Goal: Task Accomplishment & Management: Use online tool/utility

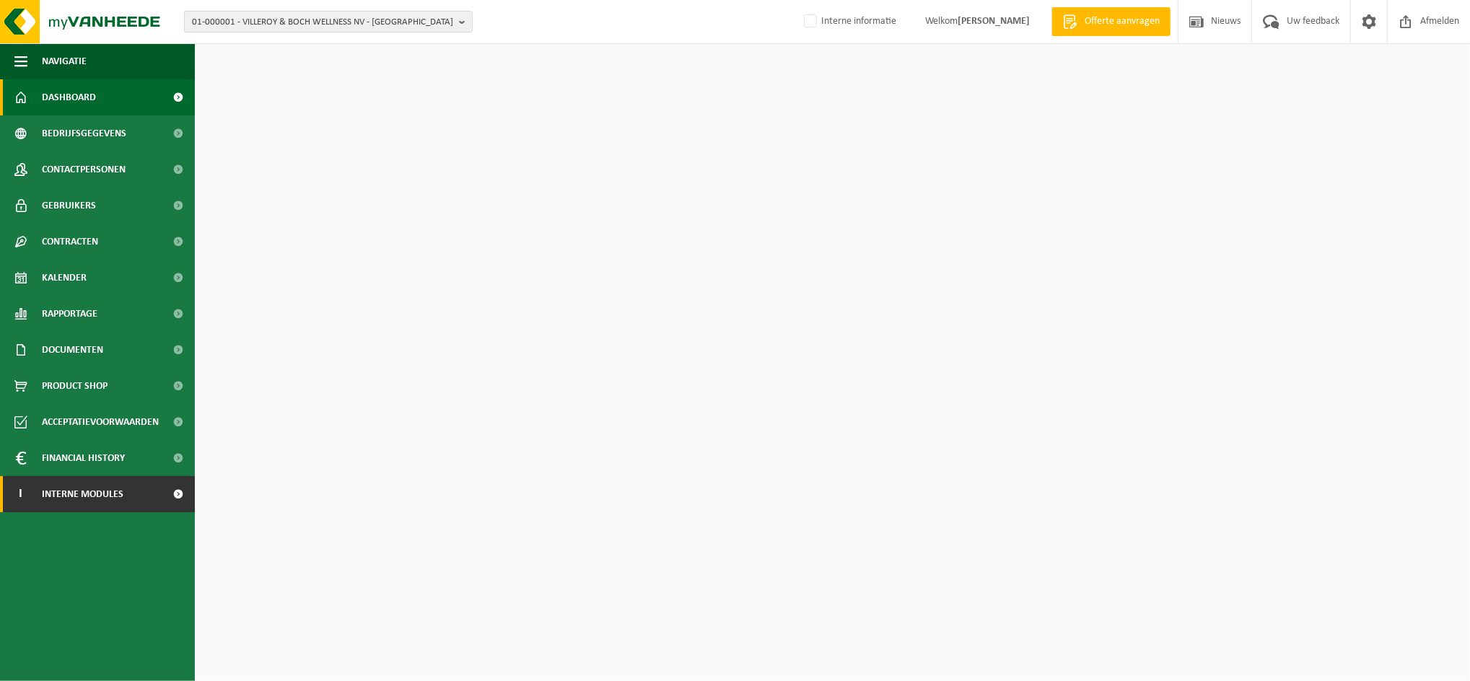
click at [110, 501] on span "Interne modules" at bounding box center [83, 494] width 82 height 36
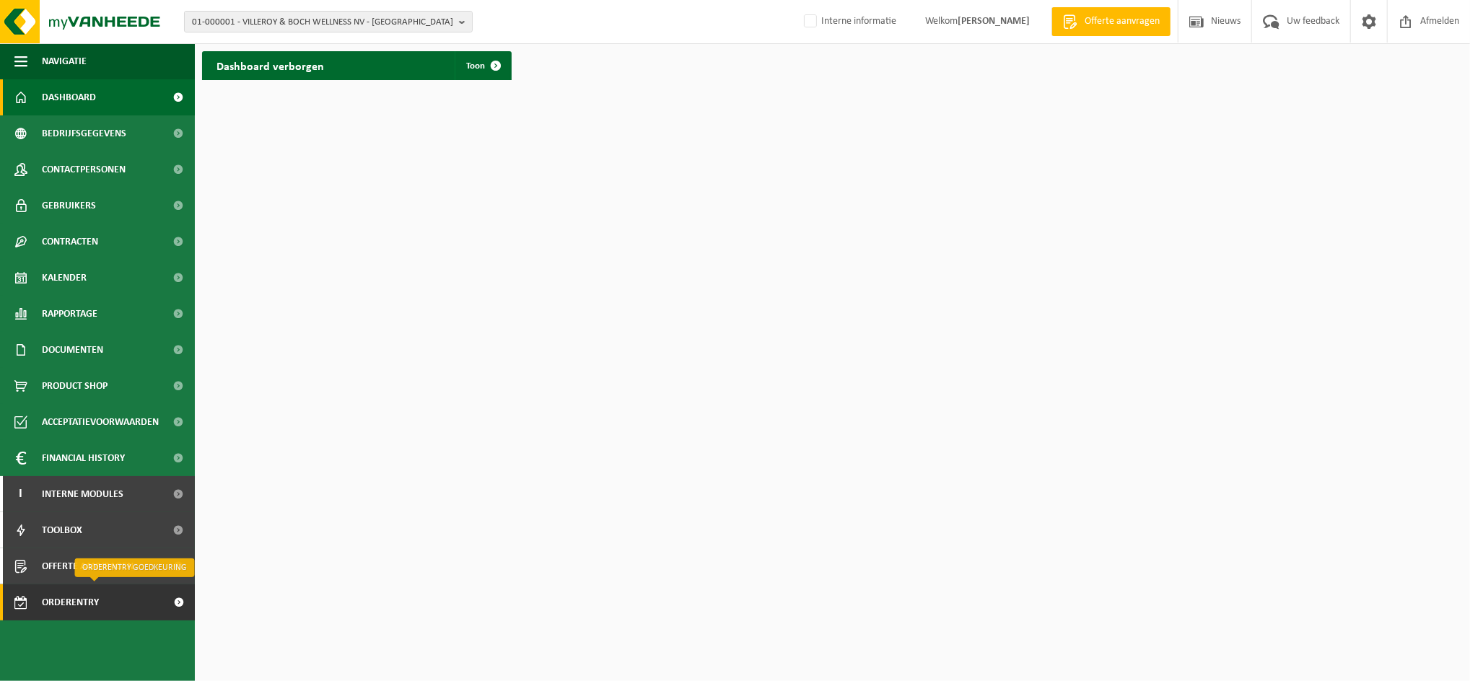
click at [97, 595] on span "Orderentry Goedkeuring" at bounding box center [102, 602] width 121 height 36
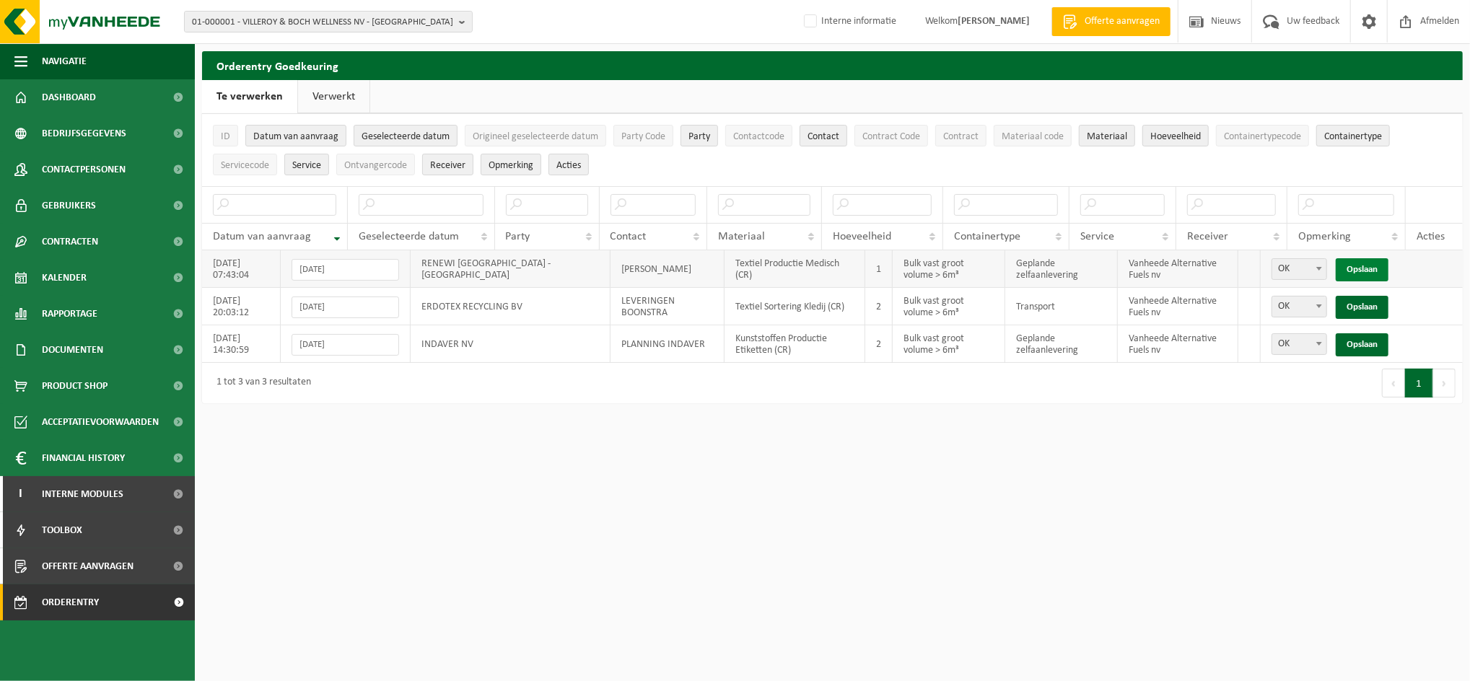
click at [1372, 267] on link "Opslaan" at bounding box center [1361, 269] width 53 height 23
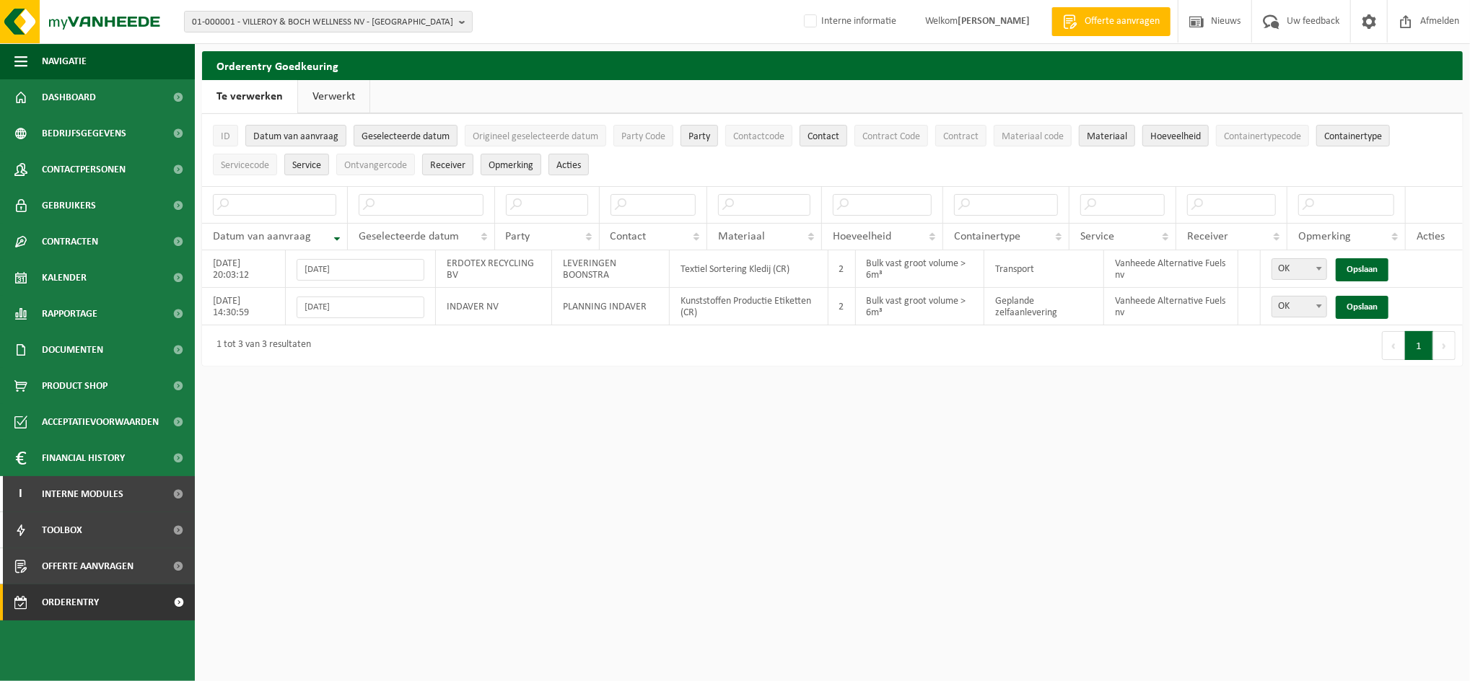
click at [1372, 267] on link "Opslaan" at bounding box center [1361, 269] width 53 height 23
